Goal: Task Accomplishment & Management: Manage account settings

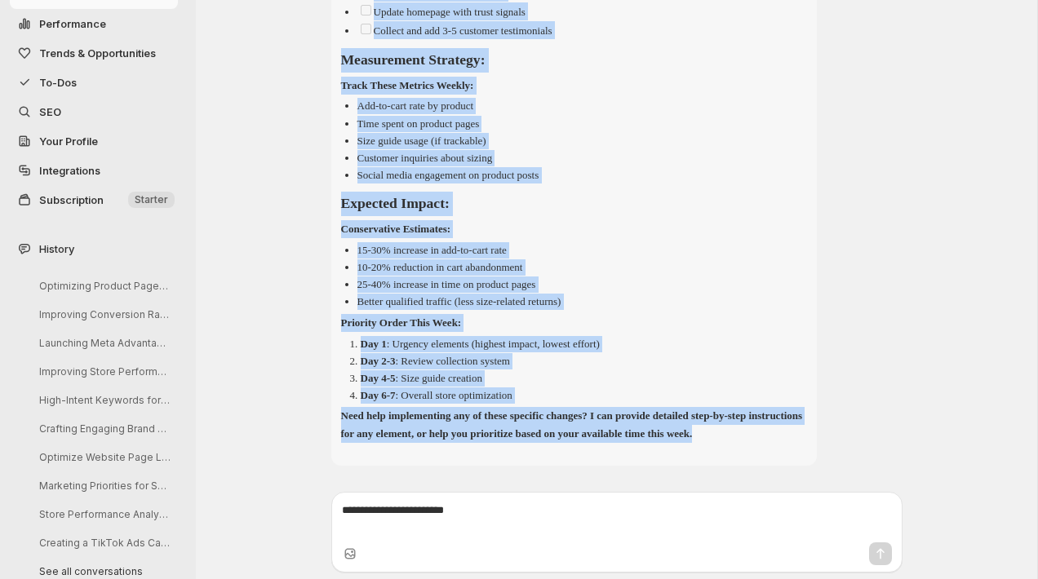
scroll to position [6306, 0]
drag, startPoint x: 344, startPoint y: 157, endPoint x: 464, endPoint y: 428, distance: 295.5
copy div "Lore Ipsu'd Sitametcon Adip Elitseddoeiu Tempor Inci Utl 9-7: Etdolorem Aliquae…"
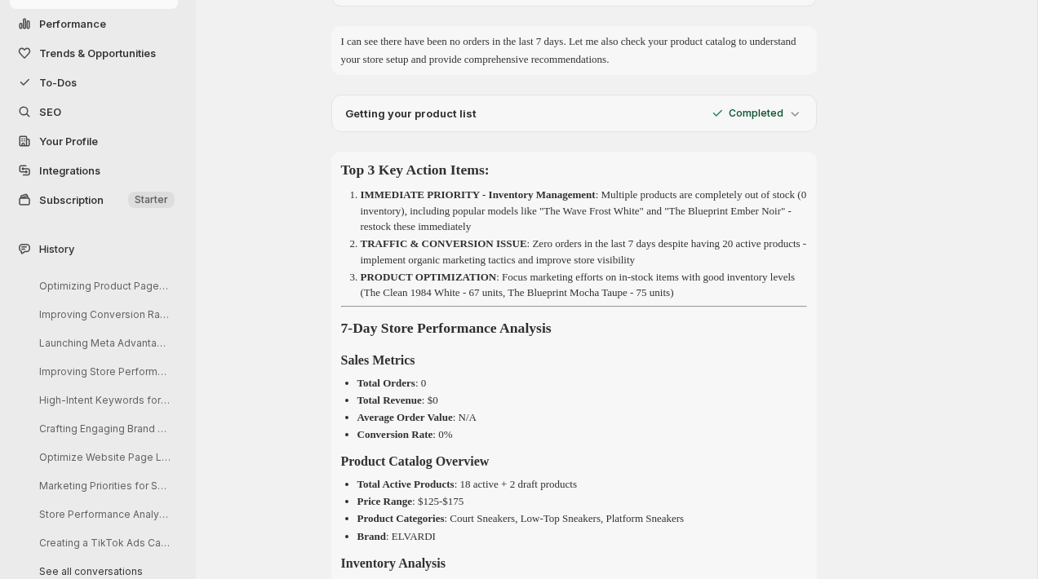
scroll to position [263, 0]
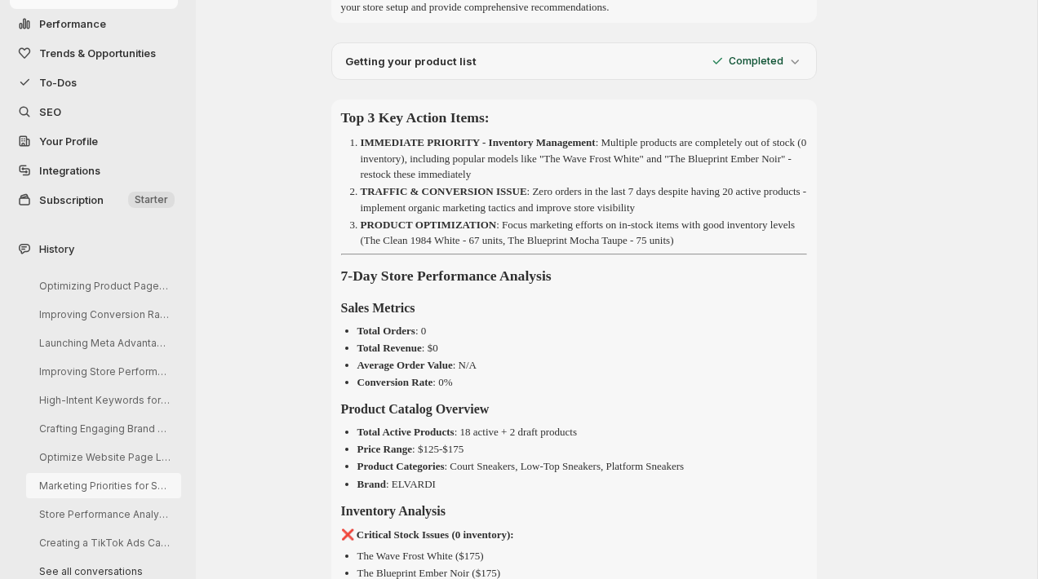
click at [85, 485] on button "Marketing Priorities for Sales Reactivation" at bounding box center [103, 485] width 155 height 25
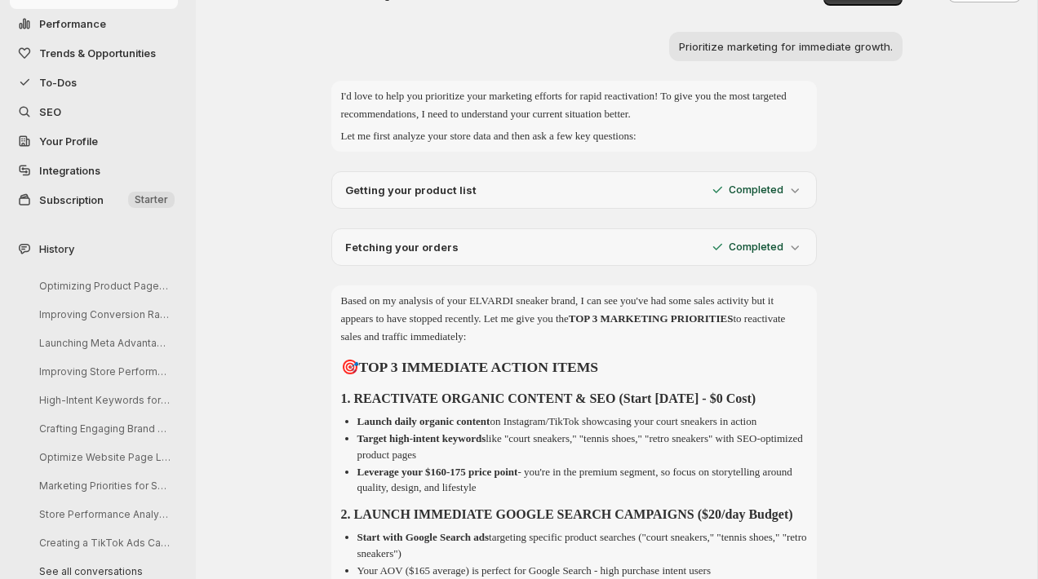
scroll to position [0, 0]
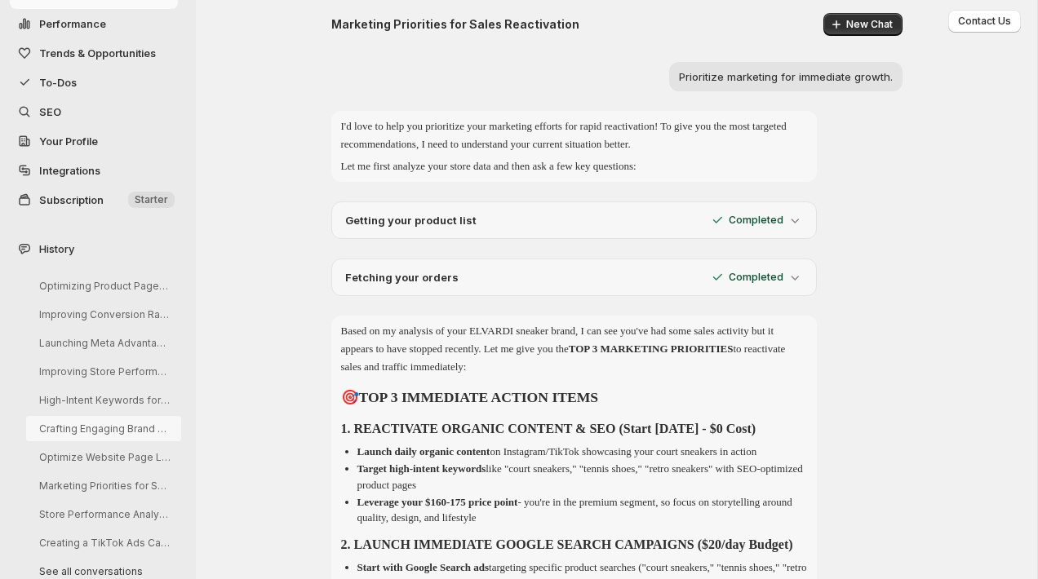
click at [99, 429] on button "Crafting Engaging Brand Story Posts" at bounding box center [103, 428] width 155 height 25
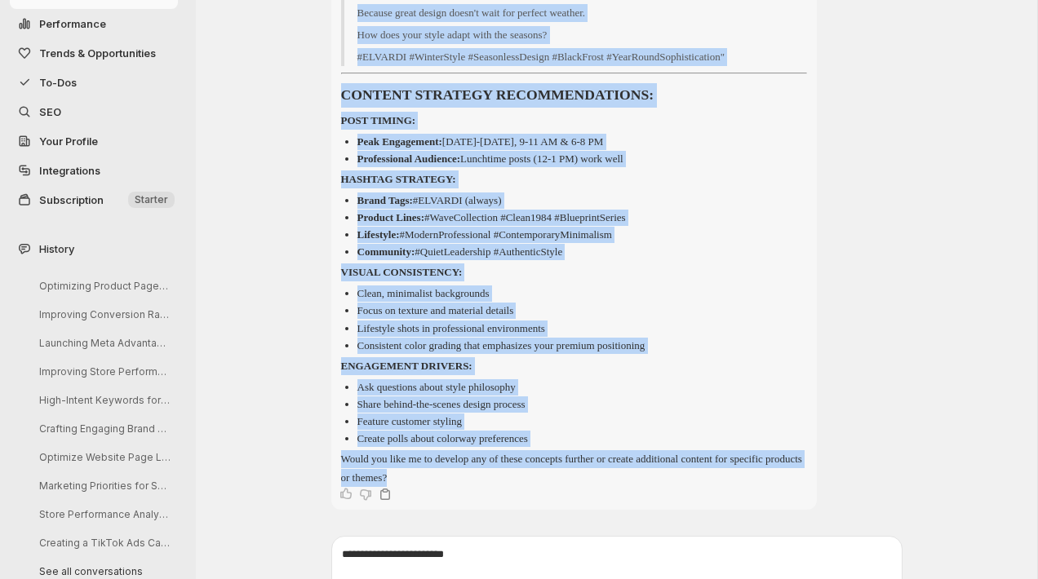
scroll to position [2394, 0]
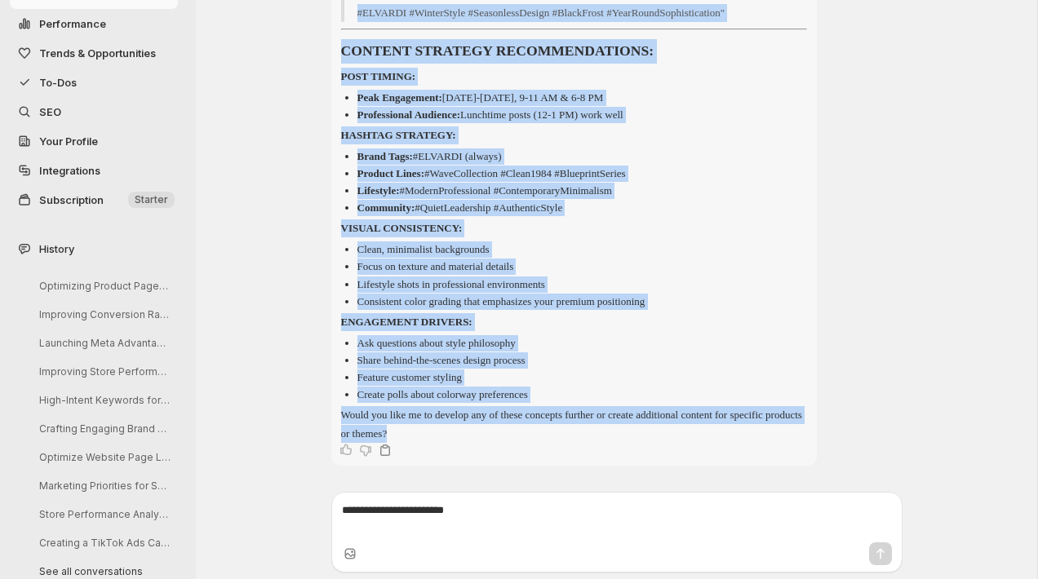
drag, startPoint x: 340, startPoint y: 159, endPoint x: 516, endPoint y: 426, distance: 319.8
copy div "LOREMI DOLOR SITA CONSECTE: 6. ADIPIS ELITSEDDOE: "Tem Inc ut Laboreet" Dolore:…"
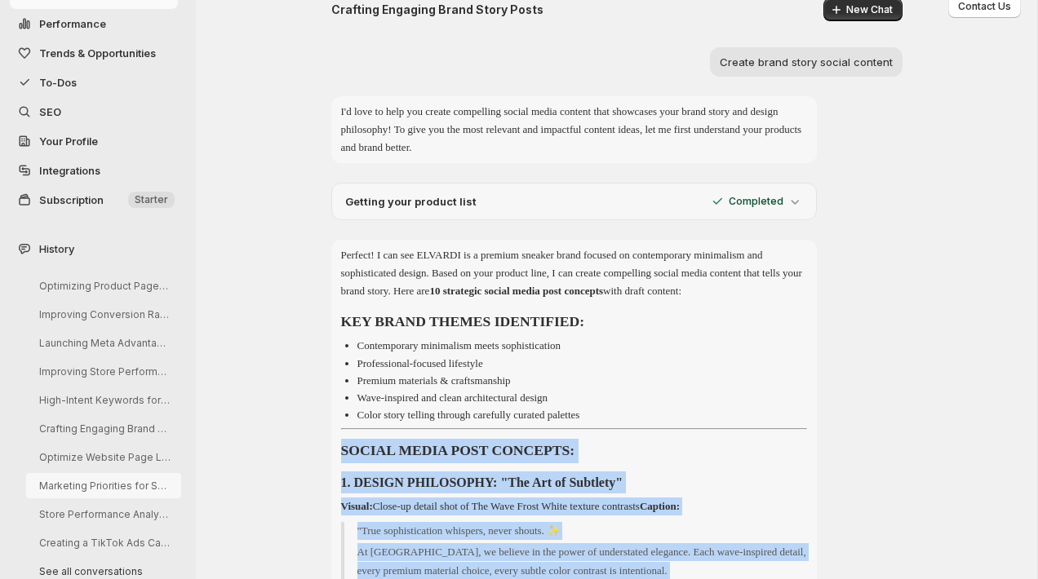
scroll to position [19, 0]
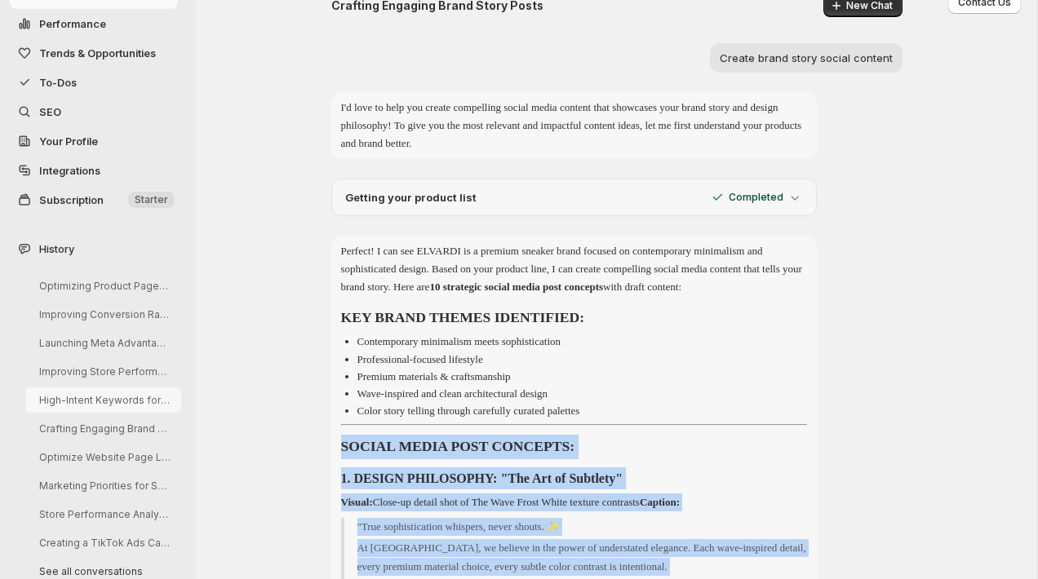
click at [109, 398] on button "High-Intent Keywords for 'The Wave' Collection" at bounding box center [103, 400] width 155 height 25
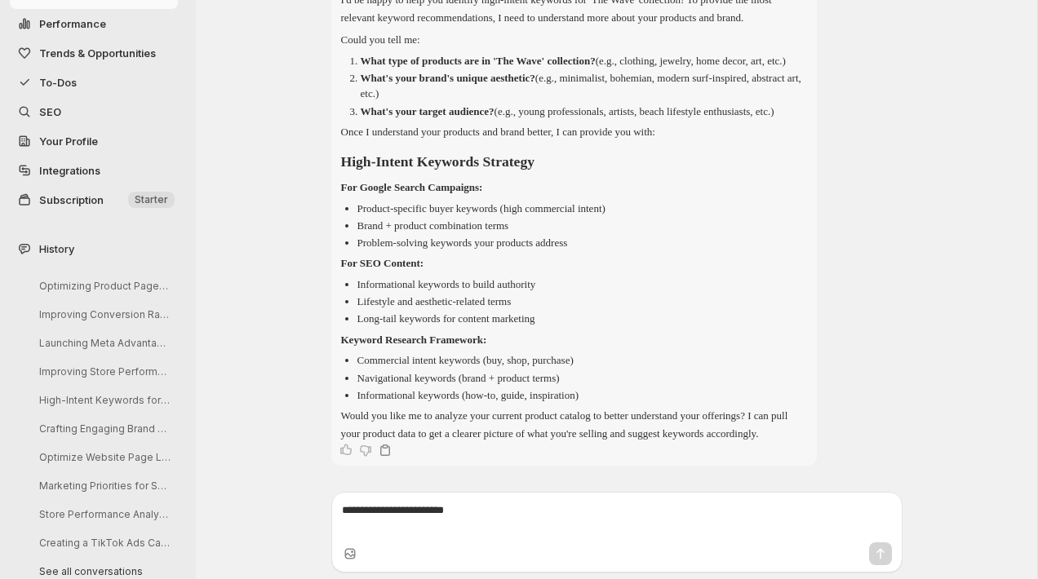
scroll to position [195, 0]
click at [88, 373] on button "Improving Store Performance Insights" at bounding box center [103, 371] width 155 height 25
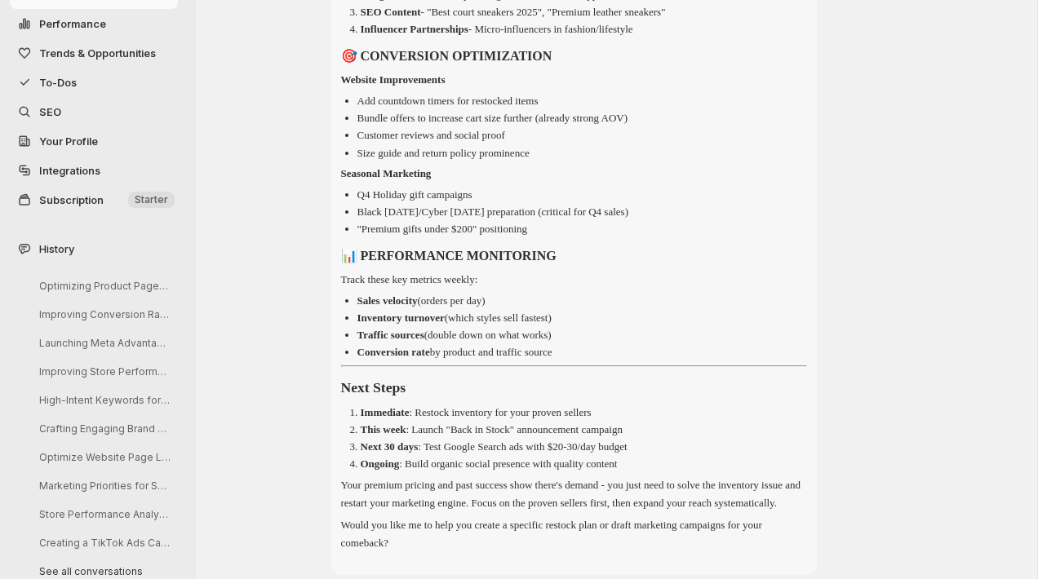
scroll to position [1496, 0]
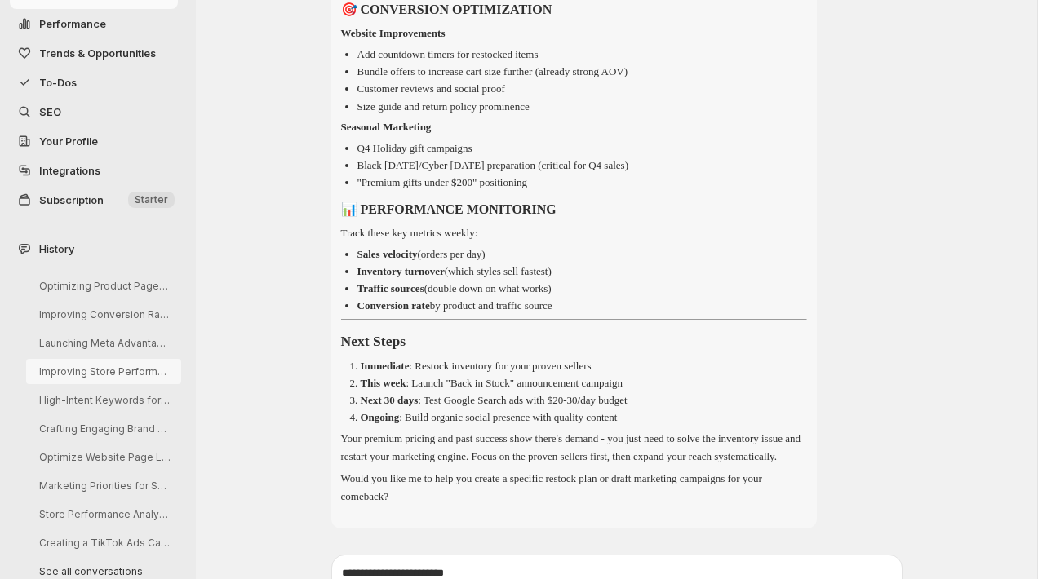
click at [83, 369] on button "Improving Store Performance Insights" at bounding box center [103, 371] width 155 height 25
click at [86, 343] on button "Launching Meta Advantage+ Campaign for Collections" at bounding box center [103, 342] width 155 height 25
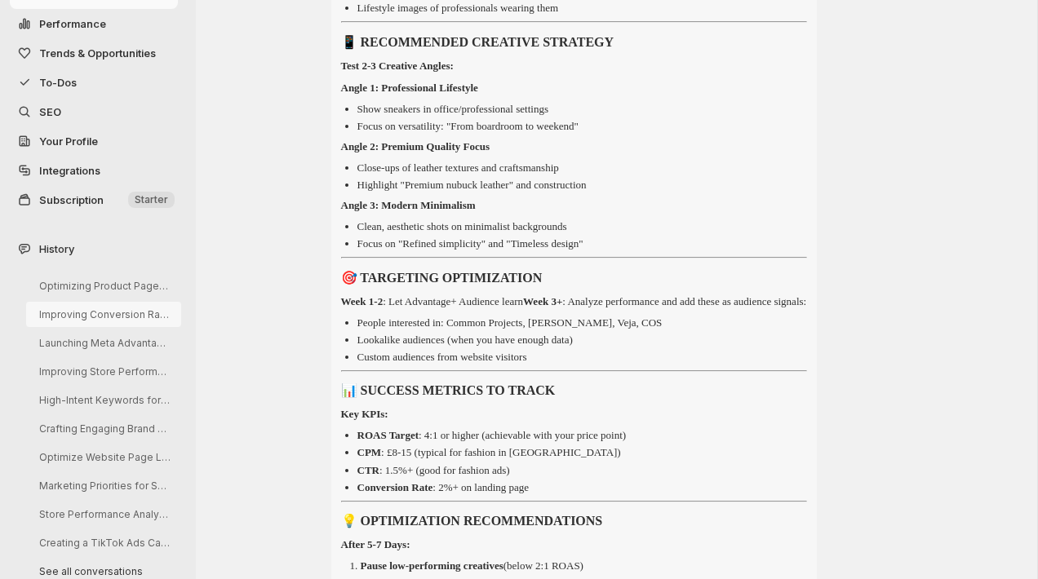
click at [88, 310] on button "Improving Conversion Rates for Growth" at bounding box center [103, 314] width 155 height 25
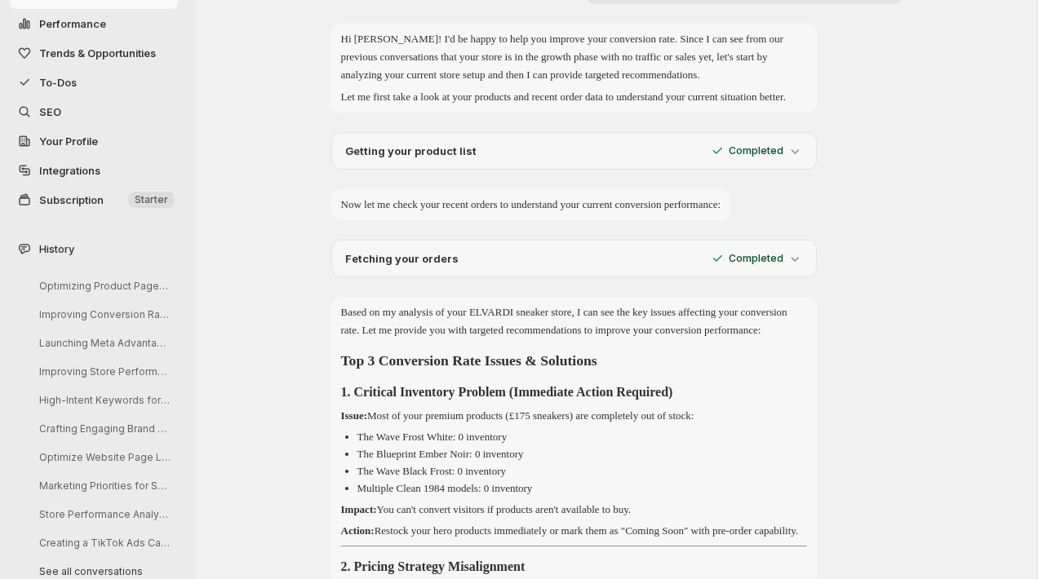
scroll to position [0, 0]
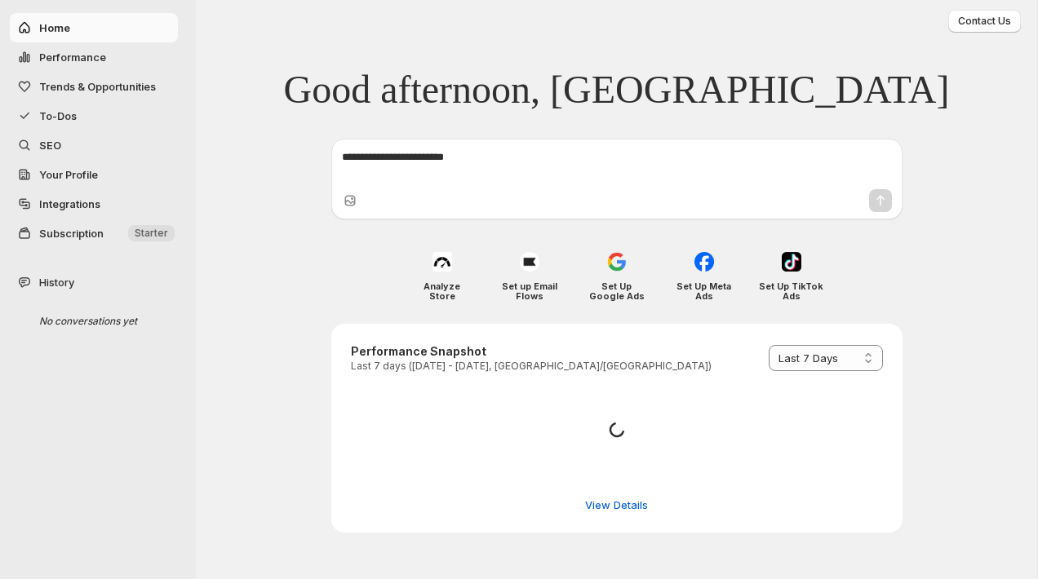
select select "*********"
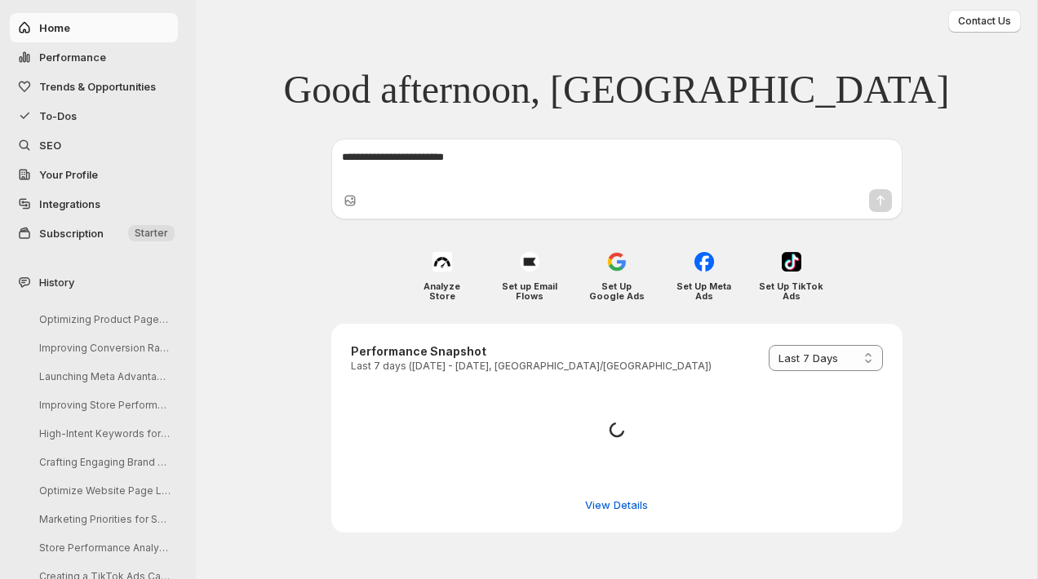
click at [102, 231] on span "Subscription" at bounding box center [71, 233] width 64 height 13
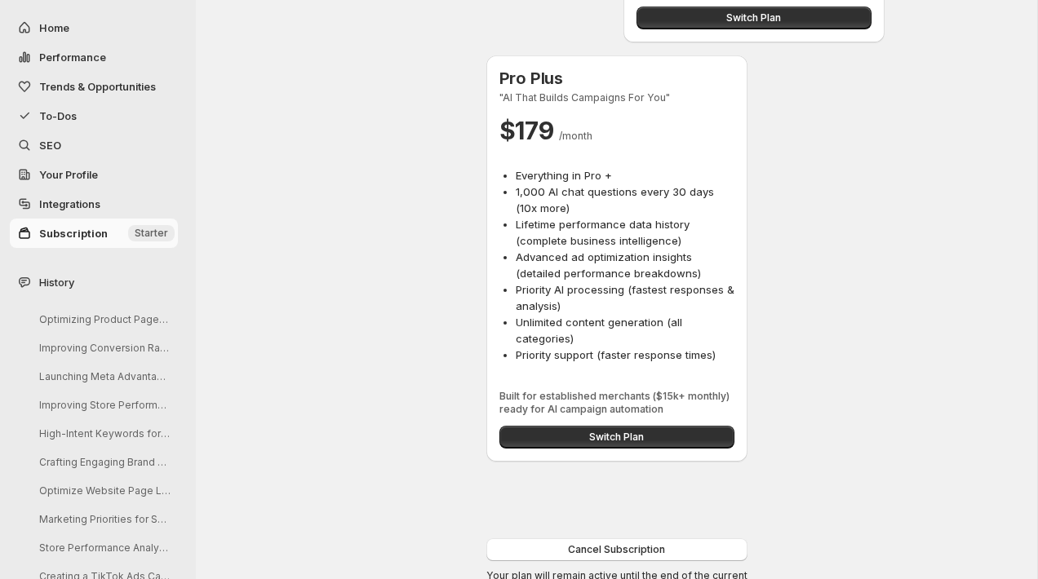
scroll to position [742, 0]
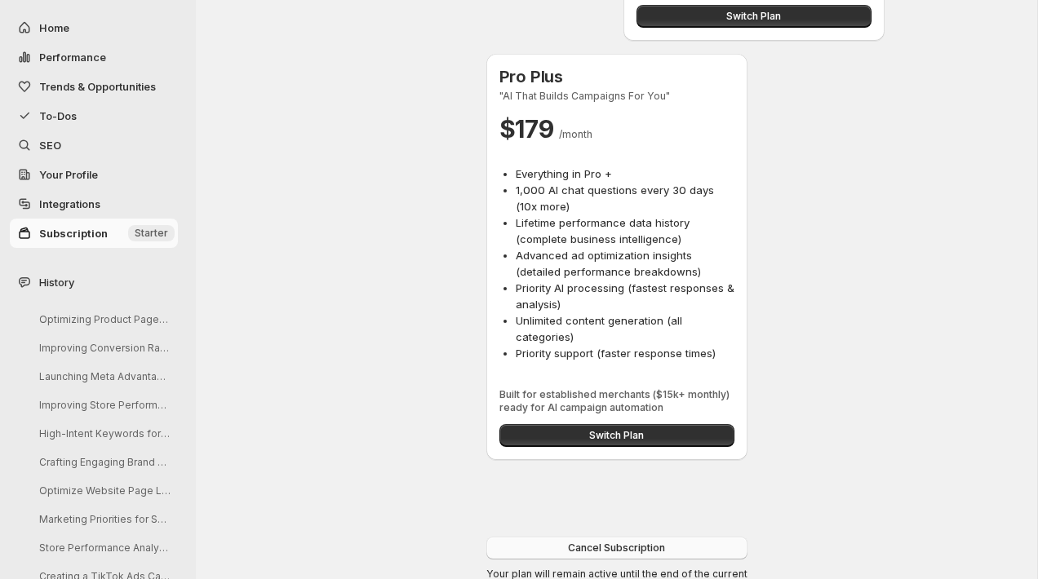
click at [610, 542] on span "Cancel Subscription" at bounding box center [616, 548] width 97 height 13
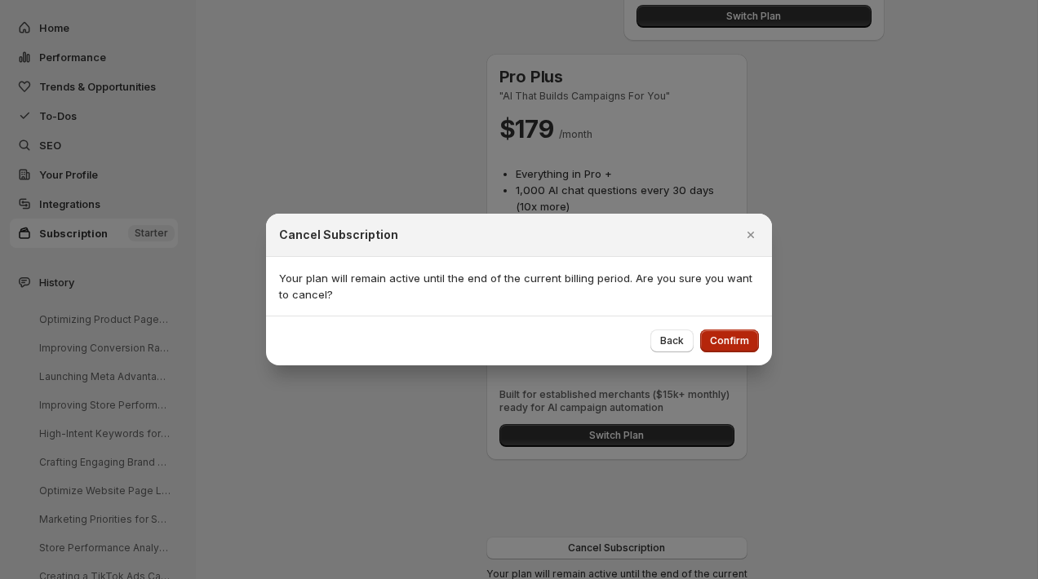
click at [721, 344] on span "Confirm" at bounding box center [729, 341] width 39 height 13
